Goal: Task Accomplishment & Management: Manage account settings

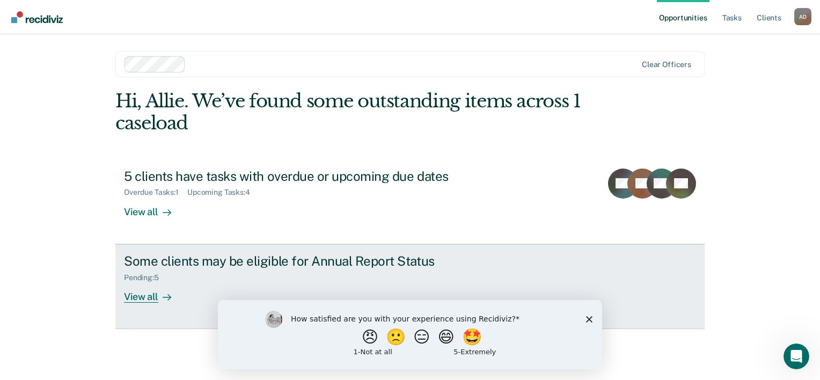
click at [135, 293] on div "View all" at bounding box center [154, 292] width 60 height 21
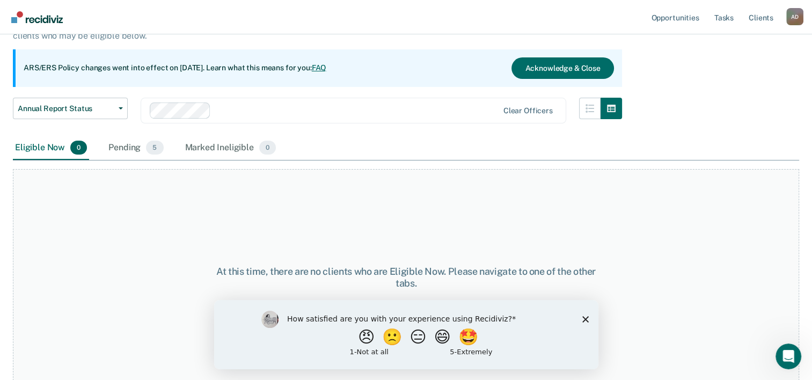
scroll to position [89, 0]
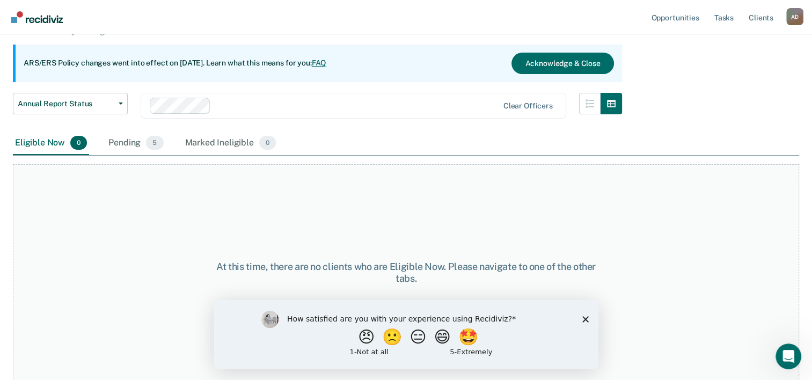
click at [585, 319] on polygon "Close survey" at bounding box center [585, 318] width 6 height 6
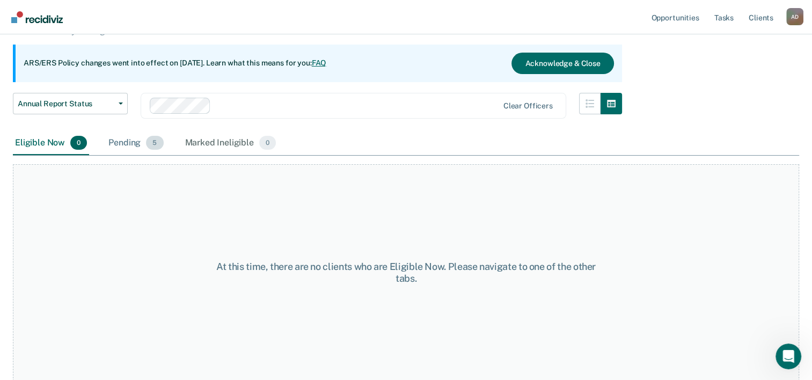
click at [127, 136] on div "Pending 5" at bounding box center [135, 143] width 59 height 24
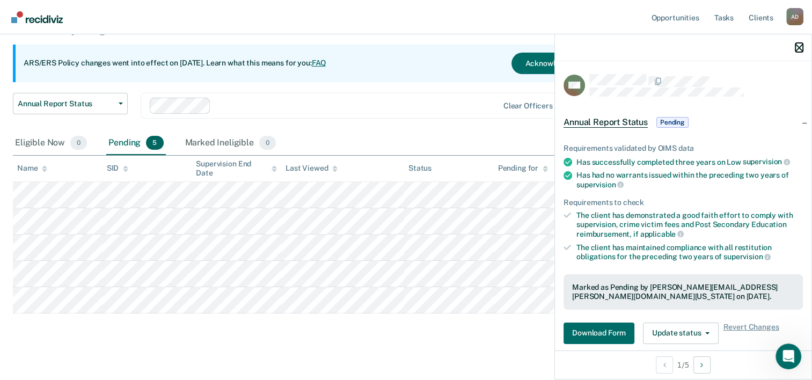
click at [801, 49] on icon "button" at bounding box center [799, 48] width 8 height 8
click at [669, 329] on button "Update status" at bounding box center [681, 332] width 76 height 21
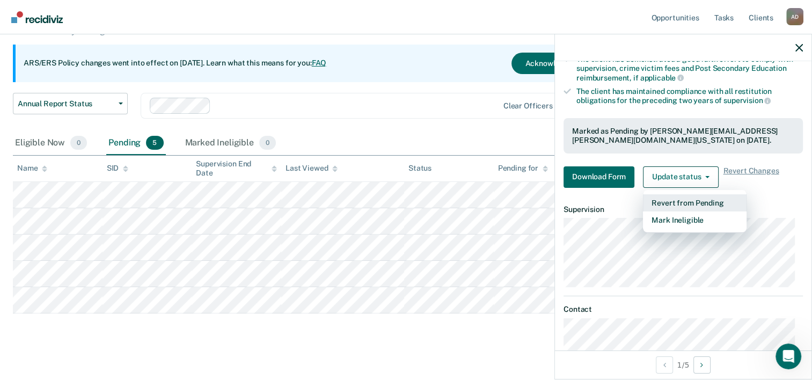
scroll to position [175, 0]
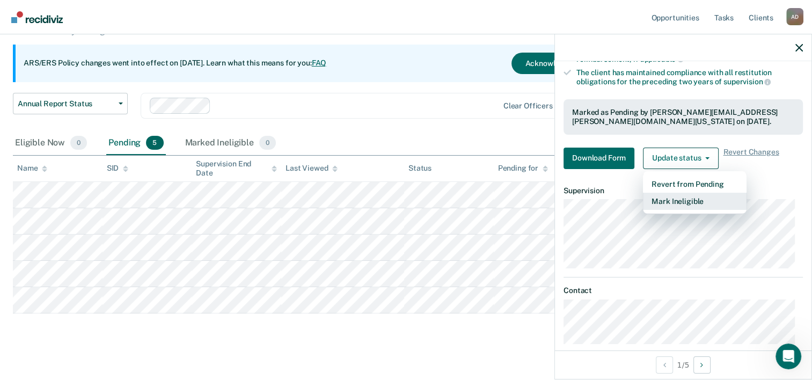
click at [666, 195] on button "Mark Ineligible" at bounding box center [695, 201] width 104 height 17
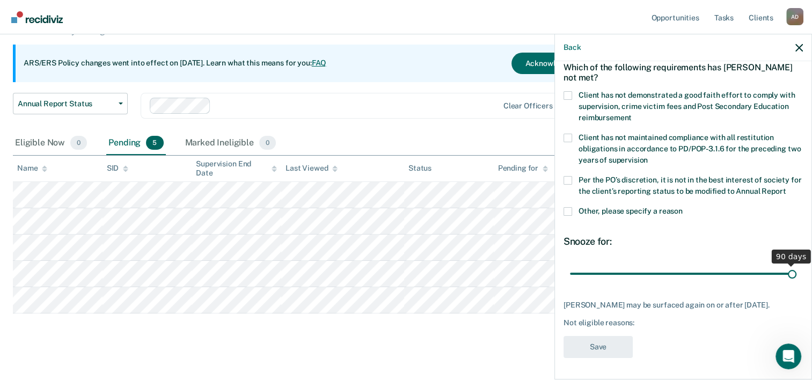
drag, startPoint x: 643, startPoint y: 275, endPoint x: 792, endPoint y: 276, distance: 149.2
type input "90"
click at [792, 276] on input "range" at bounding box center [683, 274] width 226 height 19
click at [570, 91] on span at bounding box center [567, 95] width 9 height 9
click at [632, 114] on input "Client has not demonstrated a good faith effort to comply with supervision, cri…" at bounding box center [632, 114] width 0 height 0
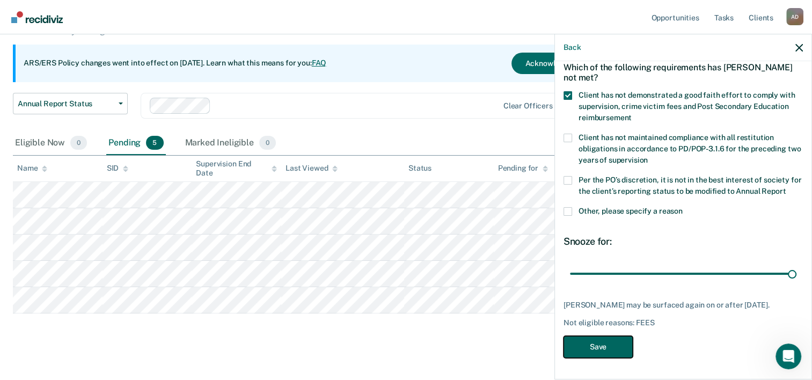
click at [620, 346] on button "Save" at bounding box center [597, 347] width 69 height 22
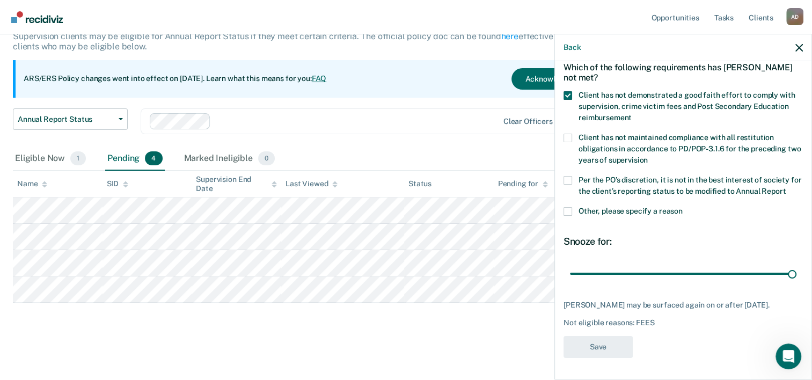
scroll to position [72, 0]
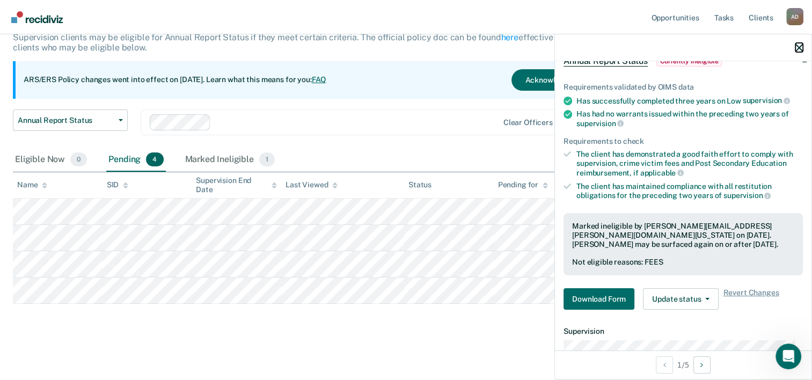
click at [799, 47] on icon "button" at bounding box center [799, 48] width 8 height 8
